Goal: Task Accomplishment & Management: Use online tool/utility

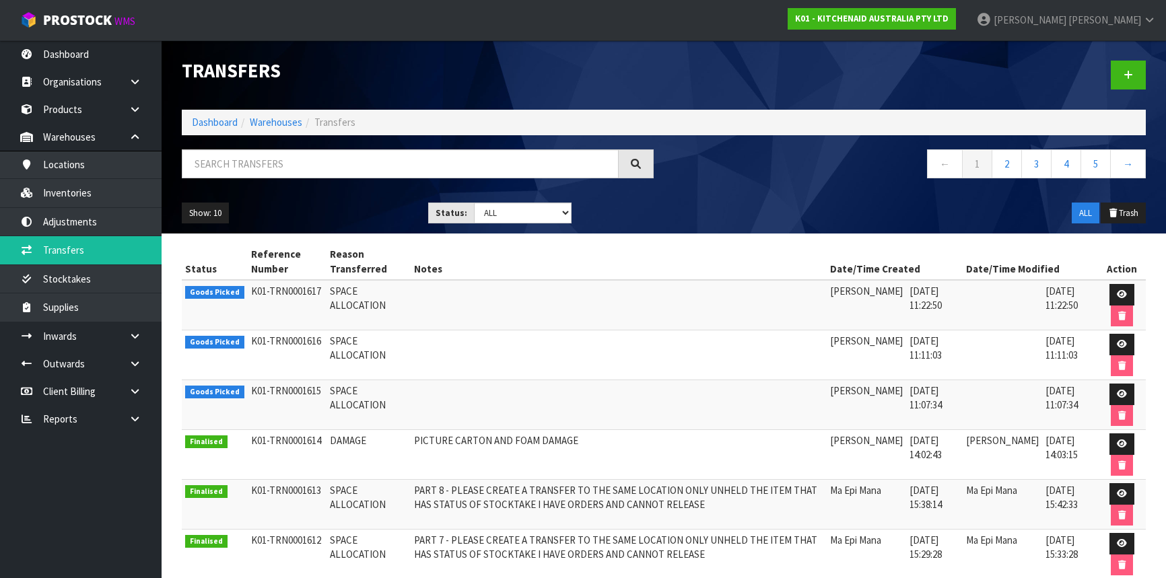
scroll to position [61, 0]
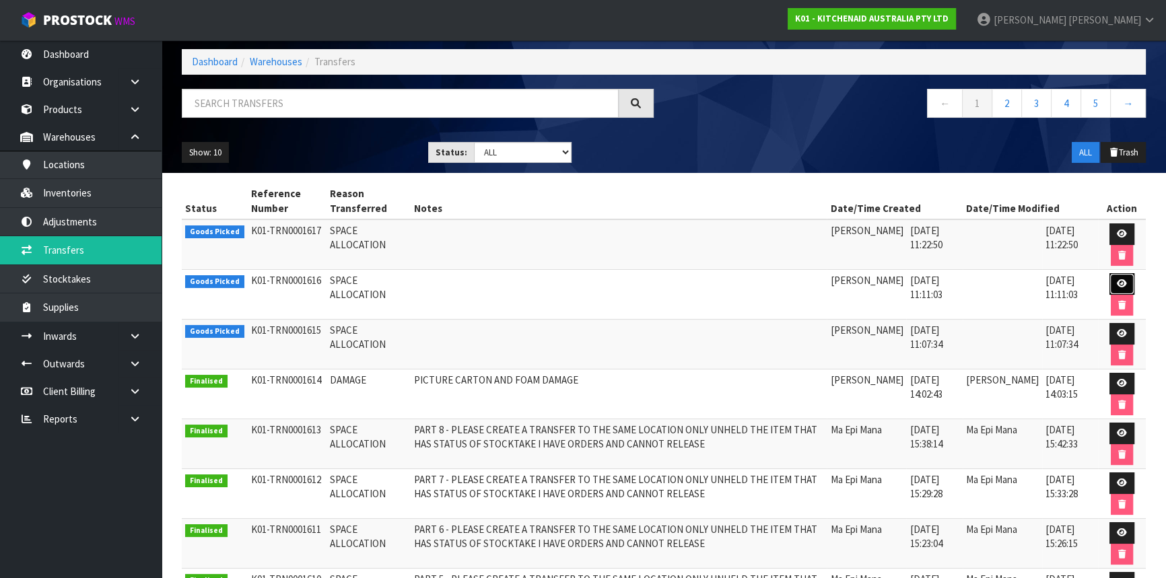
click at [1117, 286] on icon at bounding box center [1122, 283] width 10 height 9
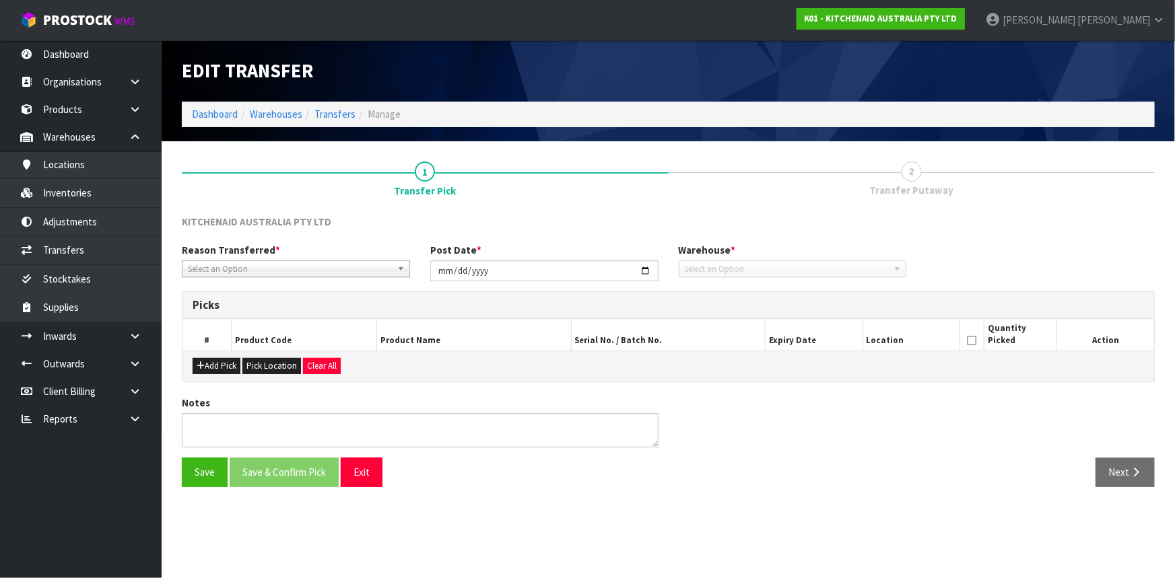
type input "[DATE]"
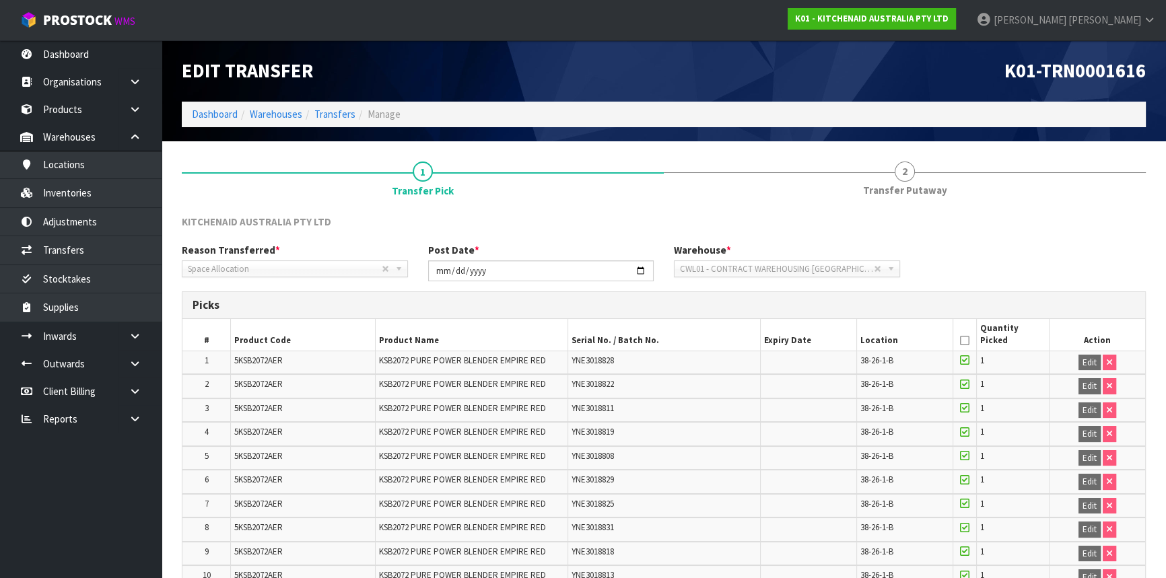
click at [765, 407] on tr "3 5KSB2072AER KSB2072 PURE POWER BLENDER EMPIRE RED YNE3018811 38-26-1-B 1 Edit" at bounding box center [663, 411] width 963 height 24
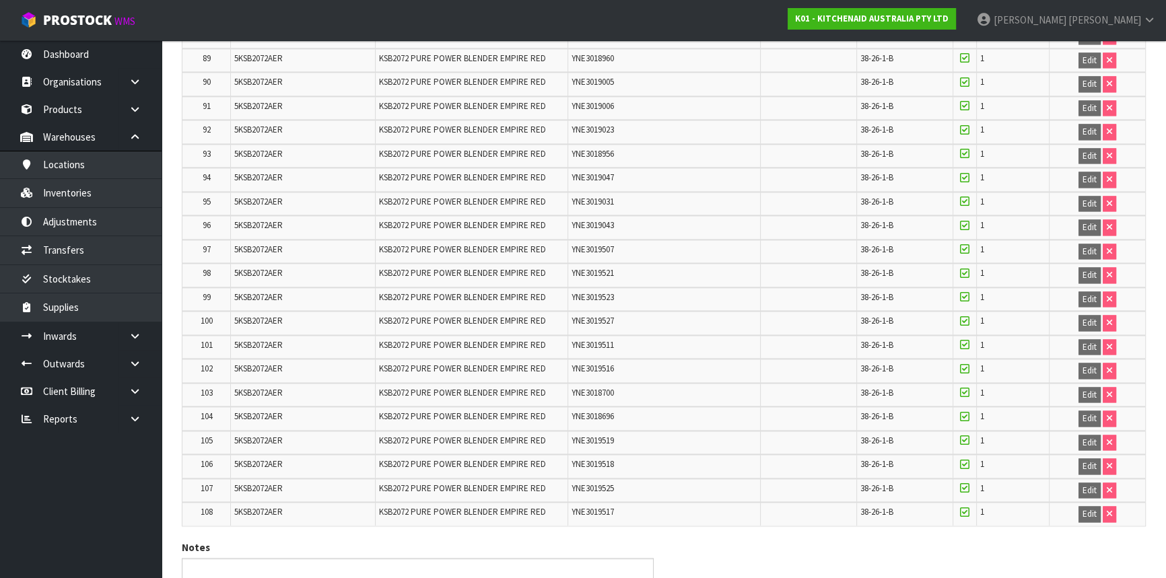
scroll to position [2451, 0]
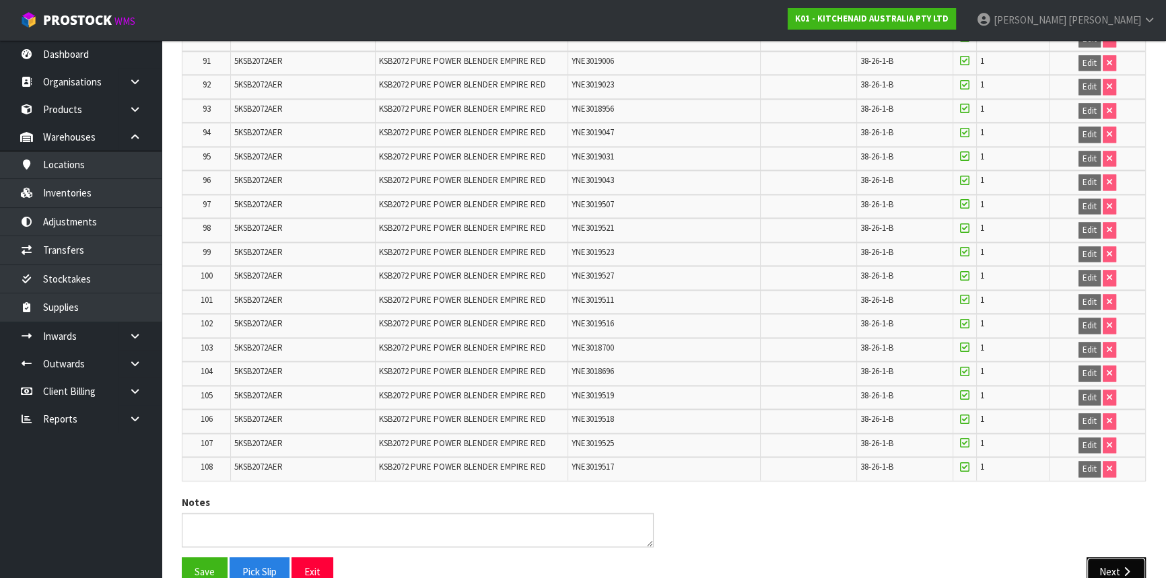
drag, startPoint x: 1112, startPoint y: 531, endPoint x: 1103, endPoint y: 510, distance: 22.6
click at [1112, 558] on button "Next" at bounding box center [1116, 572] width 59 height 29
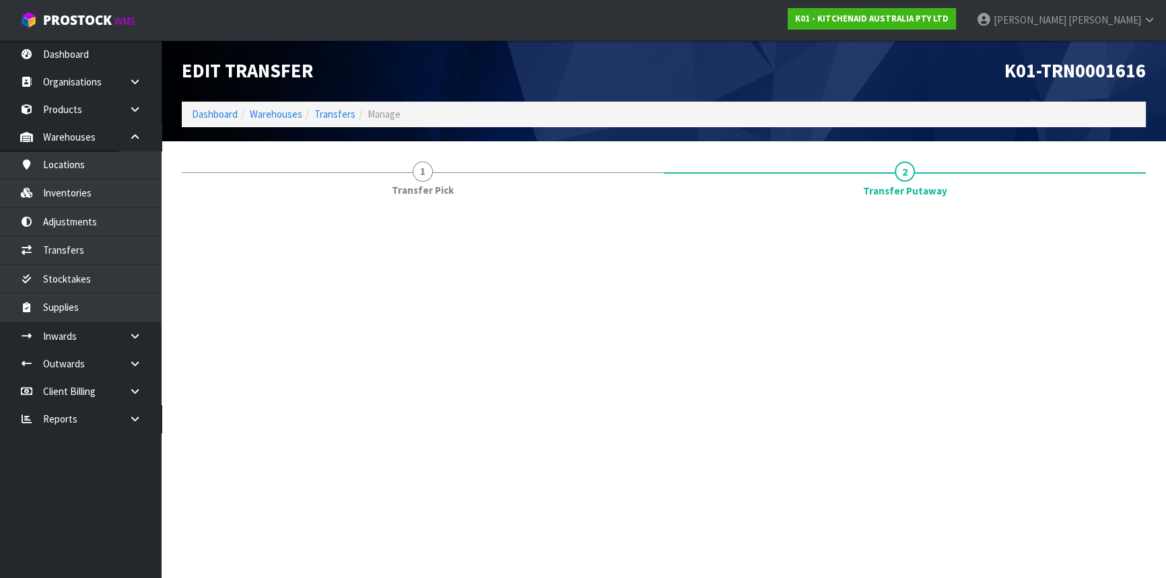
scroll to position [0, 0]
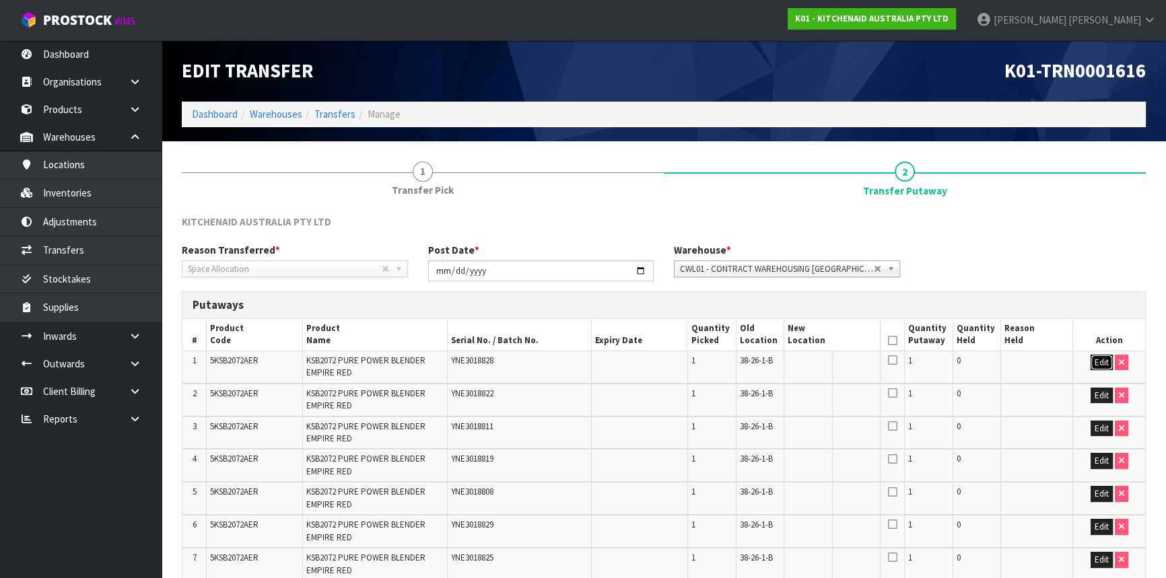
click at [1104, 364] on button "Edit" at bounding box center [1102, 363] width 22 height 16
click at [824, 360] on input "text" at bounding box center [824, 363] width 73 height 17
type input "38-30-3-A"
click at [1102, 360] on button "OK" at bounding box center [1101, 363] width 19 height 16
click at [862, 357] on icon at bounding box center [861, 361] width 7 height 9
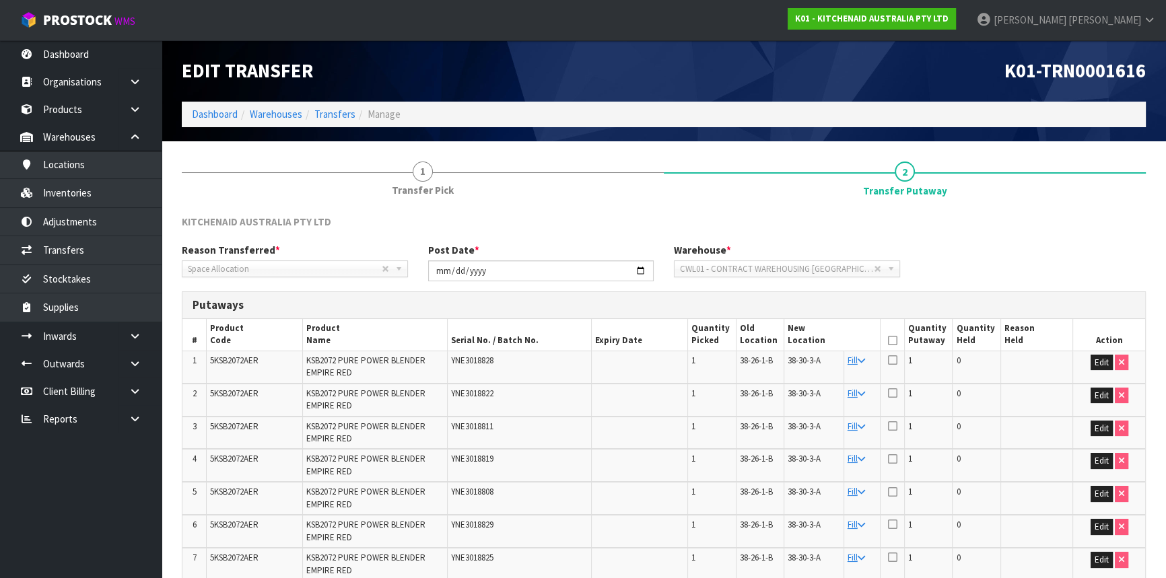
click at [890, 341] on icon at bounding box center [892, 341] width 9 height 1
click at [801, 360] on span "38-30-3-A" at bounding box center [804, 360] width 33 height 11
copy tr "38-30-3-A"
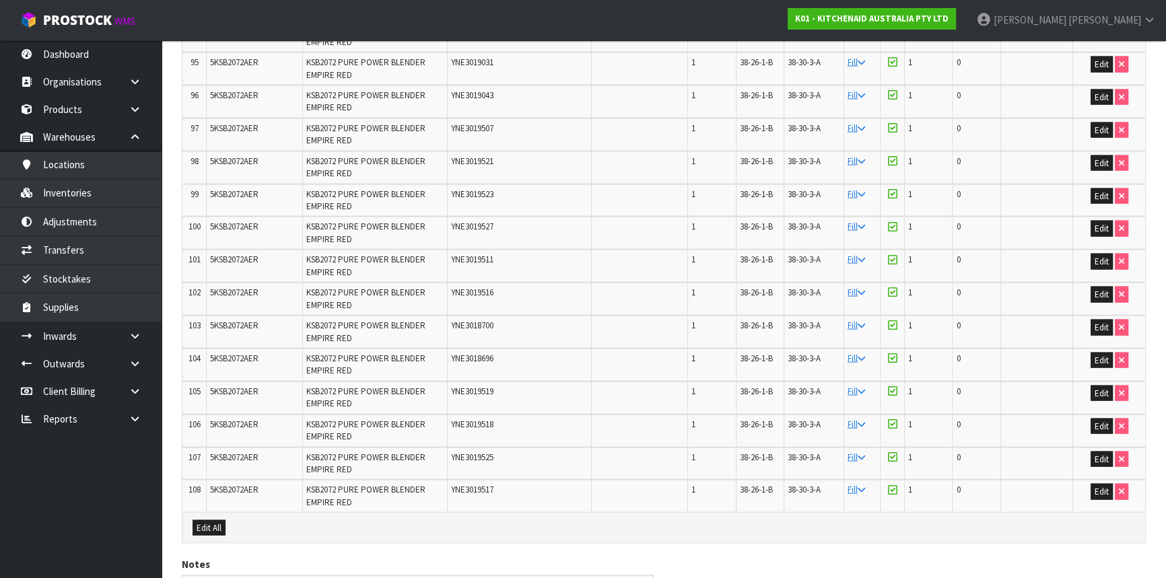
scroll to position [3467, 0]
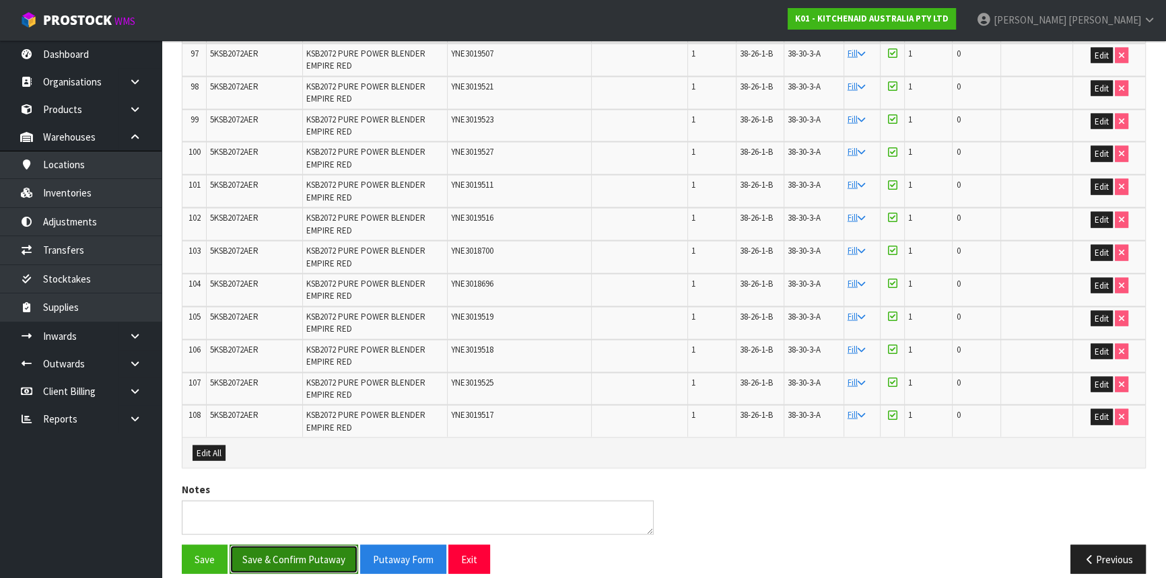
click at [269, 545] on button "Save & Confirm Putaway" at bounding box center [294, 559] width 129 height 29
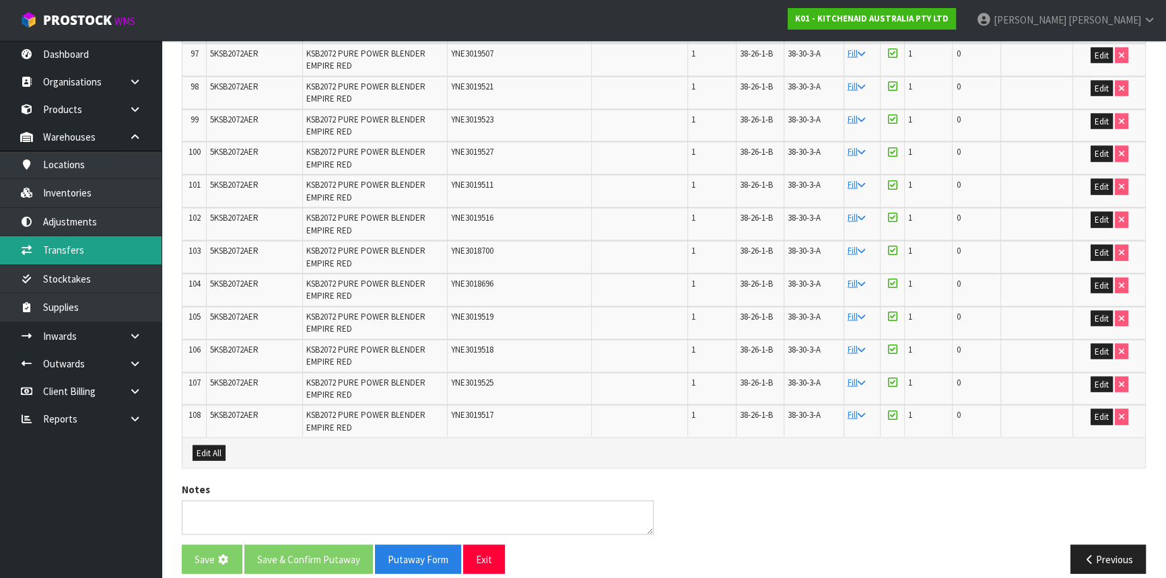
scroll to position [0, 0]
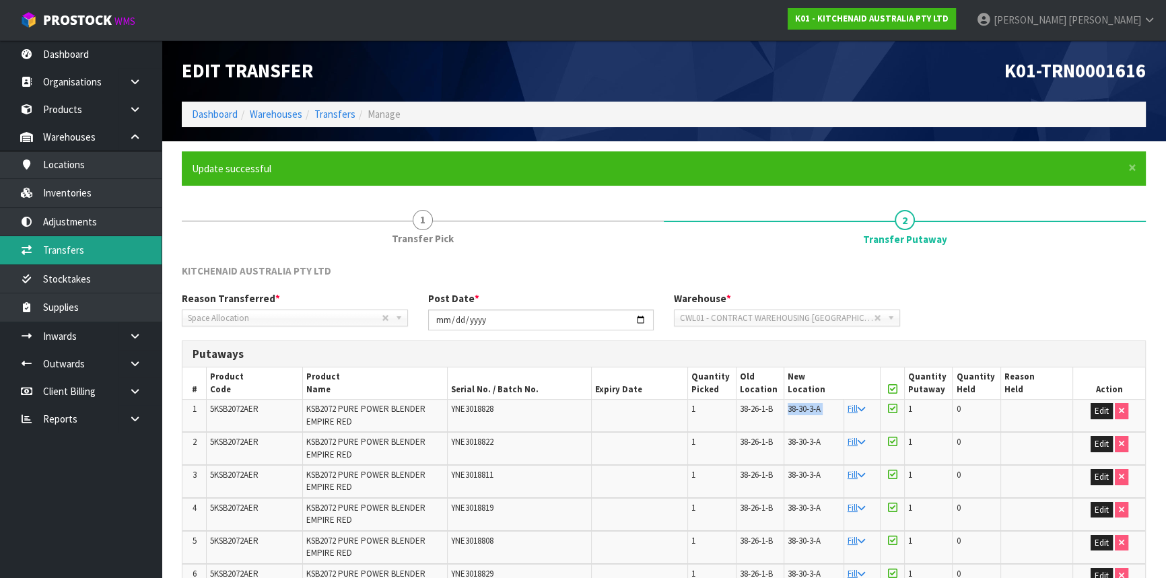
click at [129, 258] on link "Transfers" at bounding box center [81, 250] width 162 height 28
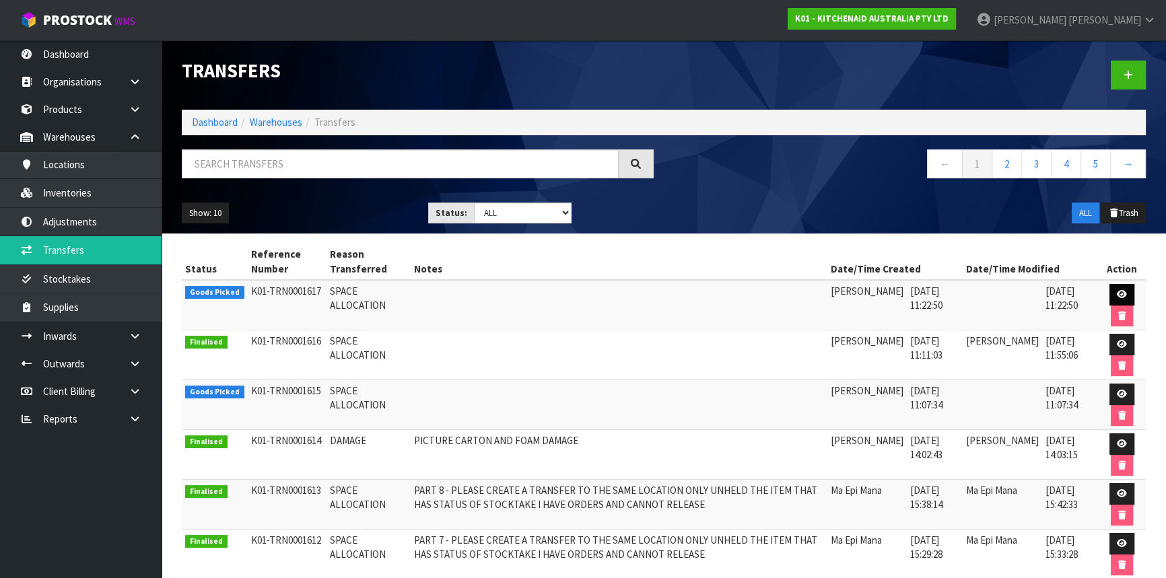
drag, startPoint x: 1107, startPoint y: 291, endPoint x: 1123, endPoint y: 302, distance: 19.3
click at [1104, 297] on td at bounding box center [1122, 305] width 48 height 51
click at [1124, 298] on icon at bounding box center [1122, 294] width 10 height 9
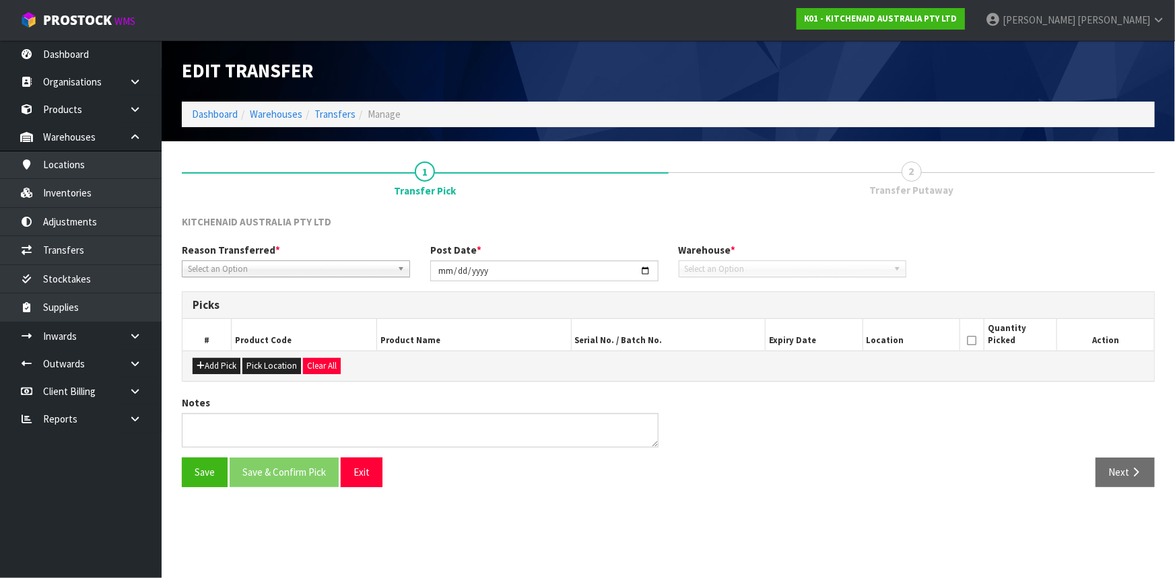
type input "[DATE]"
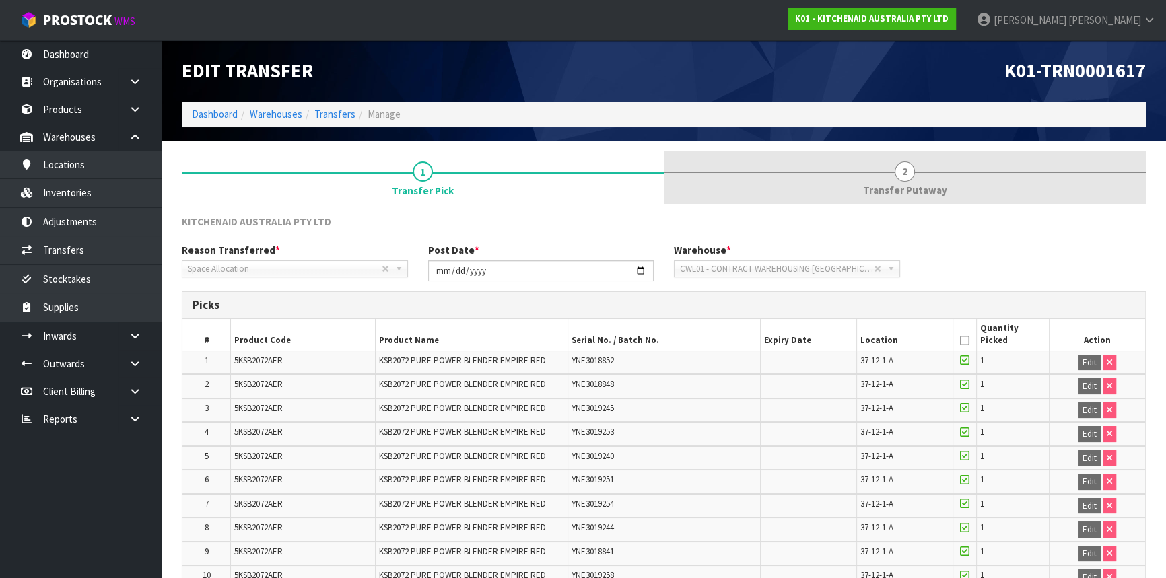
click at [905, 175] on span "2" at bounding box center [905, 172] width 20 height 20
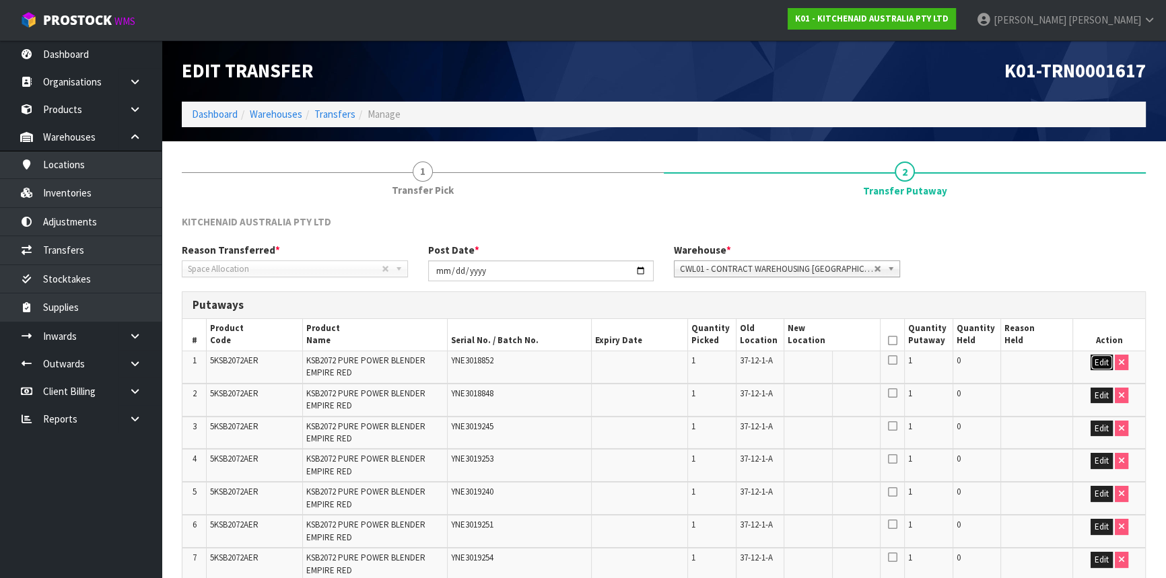
click at [1101, 357] on button "Edit" at bounding box center [1102, 363] width 22 height 16
click at [817, 362] on input "text" at bounding box center [824, 363] width 73 height 17
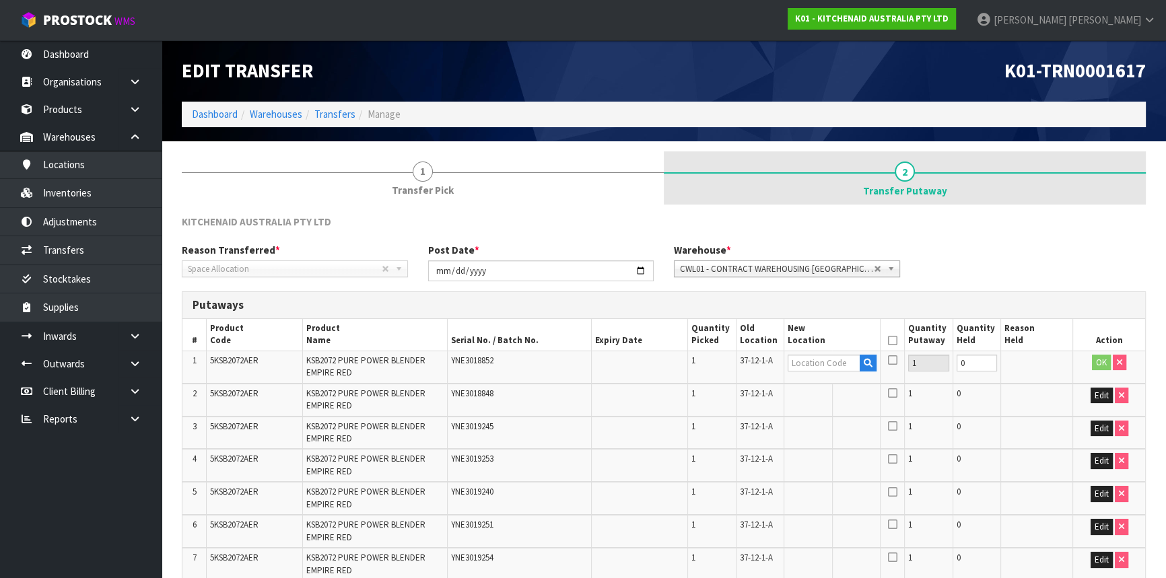
click at [910, 170] on span "2" at bounding box center [905, 172] width 20 height 20
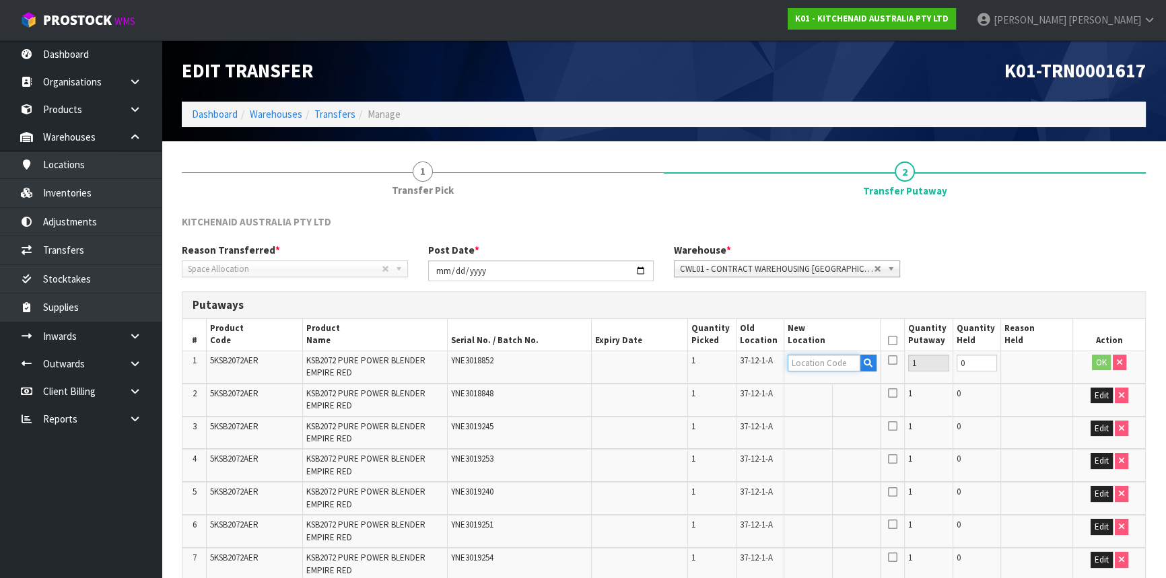
click at [818, 370] on input "text" at bounding box center [824, 363] width 73 height 17
paste input "38-30-3-A"
type input "38-30-3-A"
click at [1101, 360] on button "OK" at bounding box center [1101, 363] width 19 height 16
click at [868, 358] on td "Fill" at bounding box center [862, 367] width 37 height 32
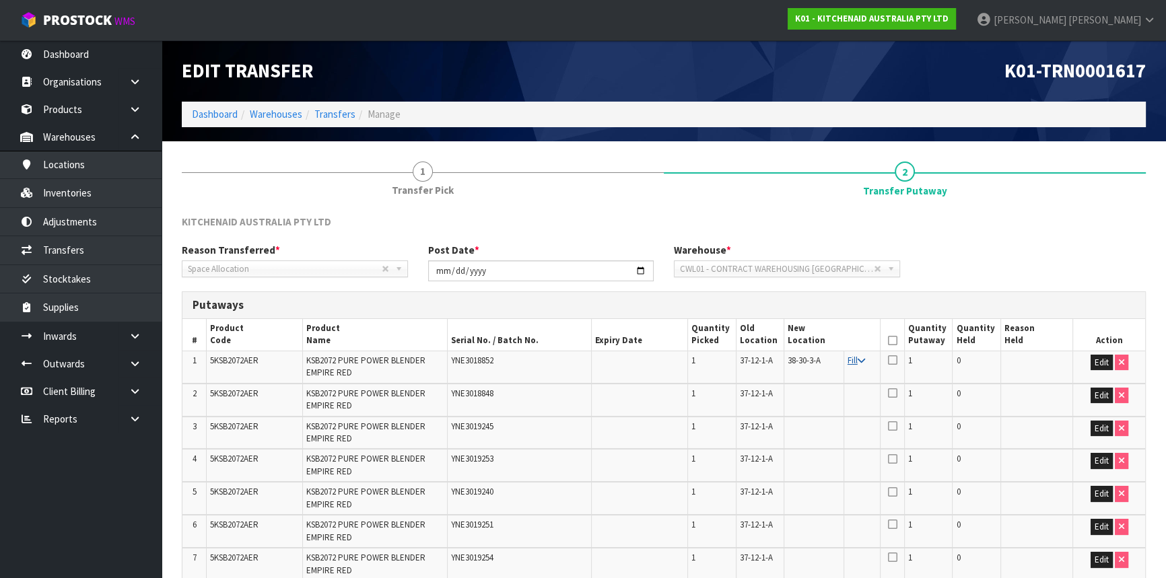
click at [863, 359] on icon at bounding box center [861, 361] width 7 height 9
click at [890, 341] on icon at bounding box center [892, 341] width 9 height 1
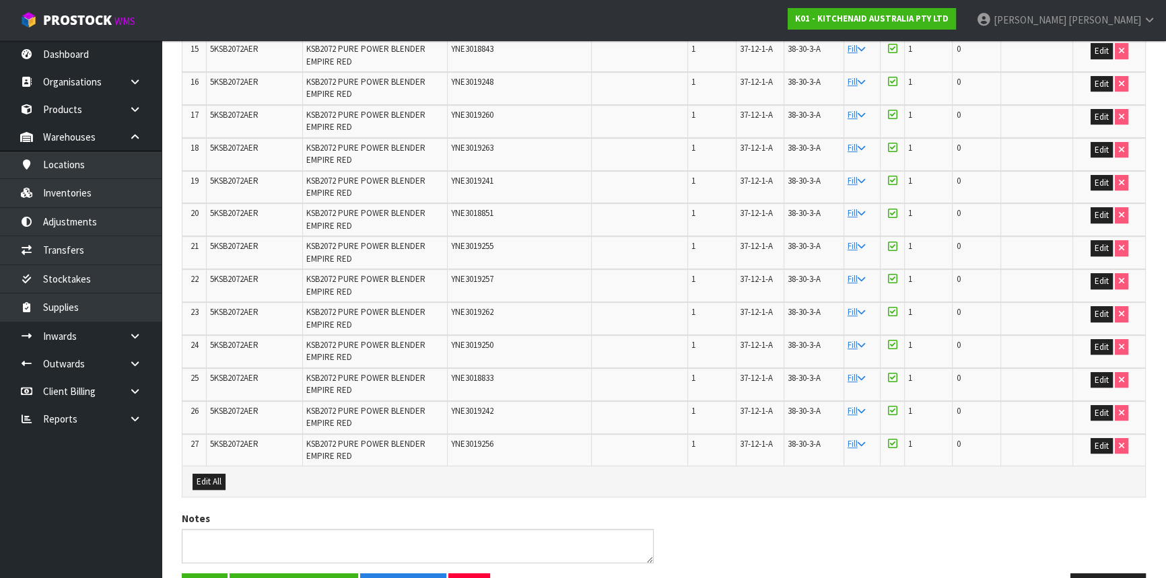
scroll to position [751, 0]
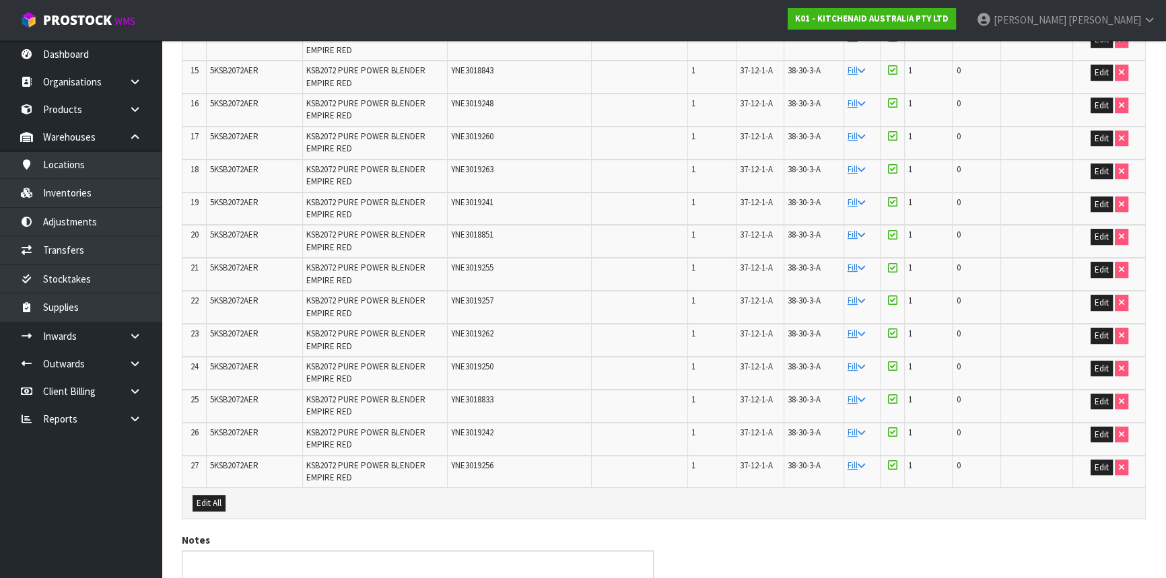
click at [908, 541] on div "Notes" at bounding box center [664, 564] width 984 height 62
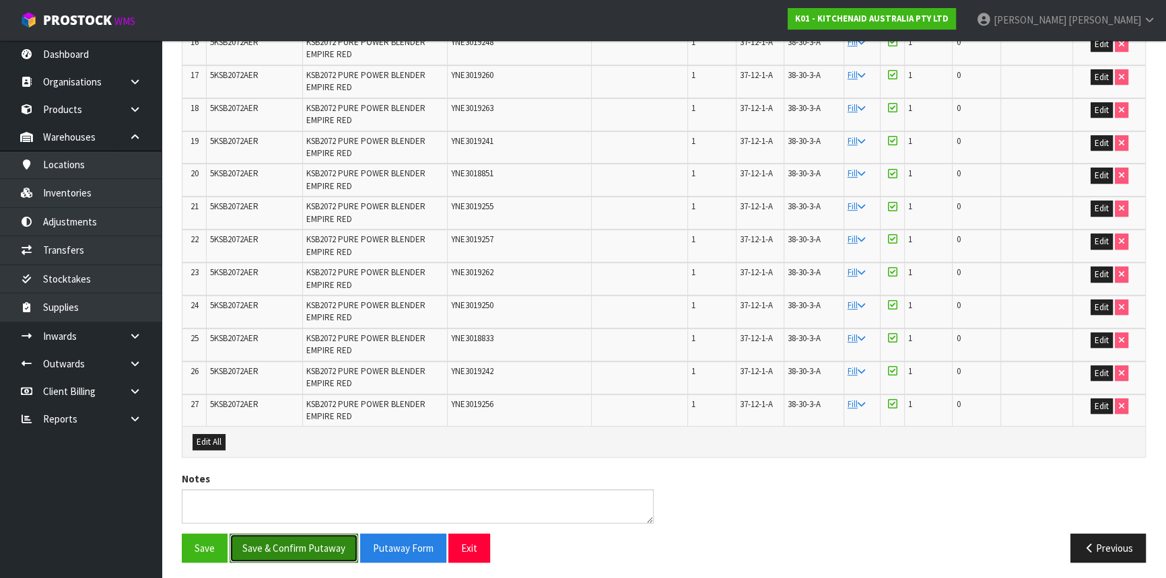
click at [306, 534] on button "Save & Confirm Putaway" at bounding box center [294, 548] width 129 height 29
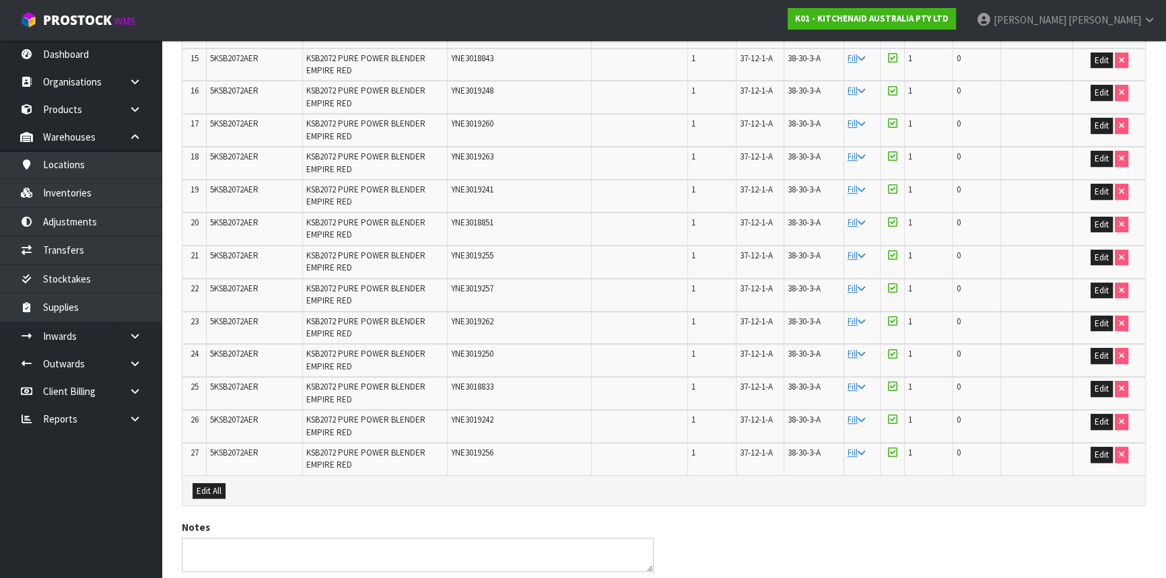
scroll to position [0, 0]
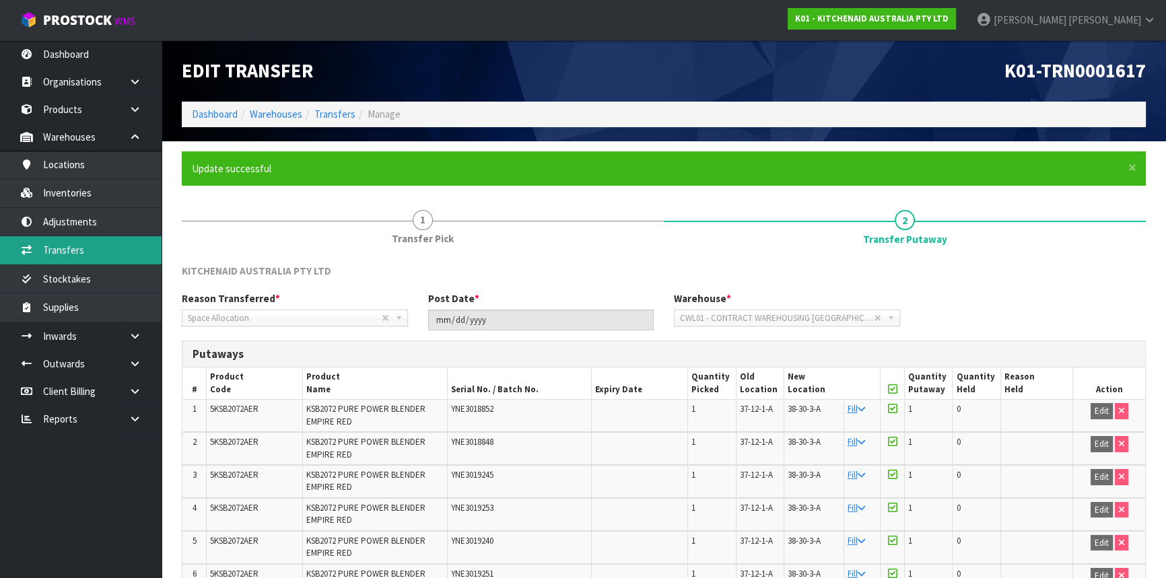
click at [88, 249] on link "Transfers" at bounding box center [81, 250] width 162 height 28
